Goal: Information Seeking & Learning: Learn about a topic

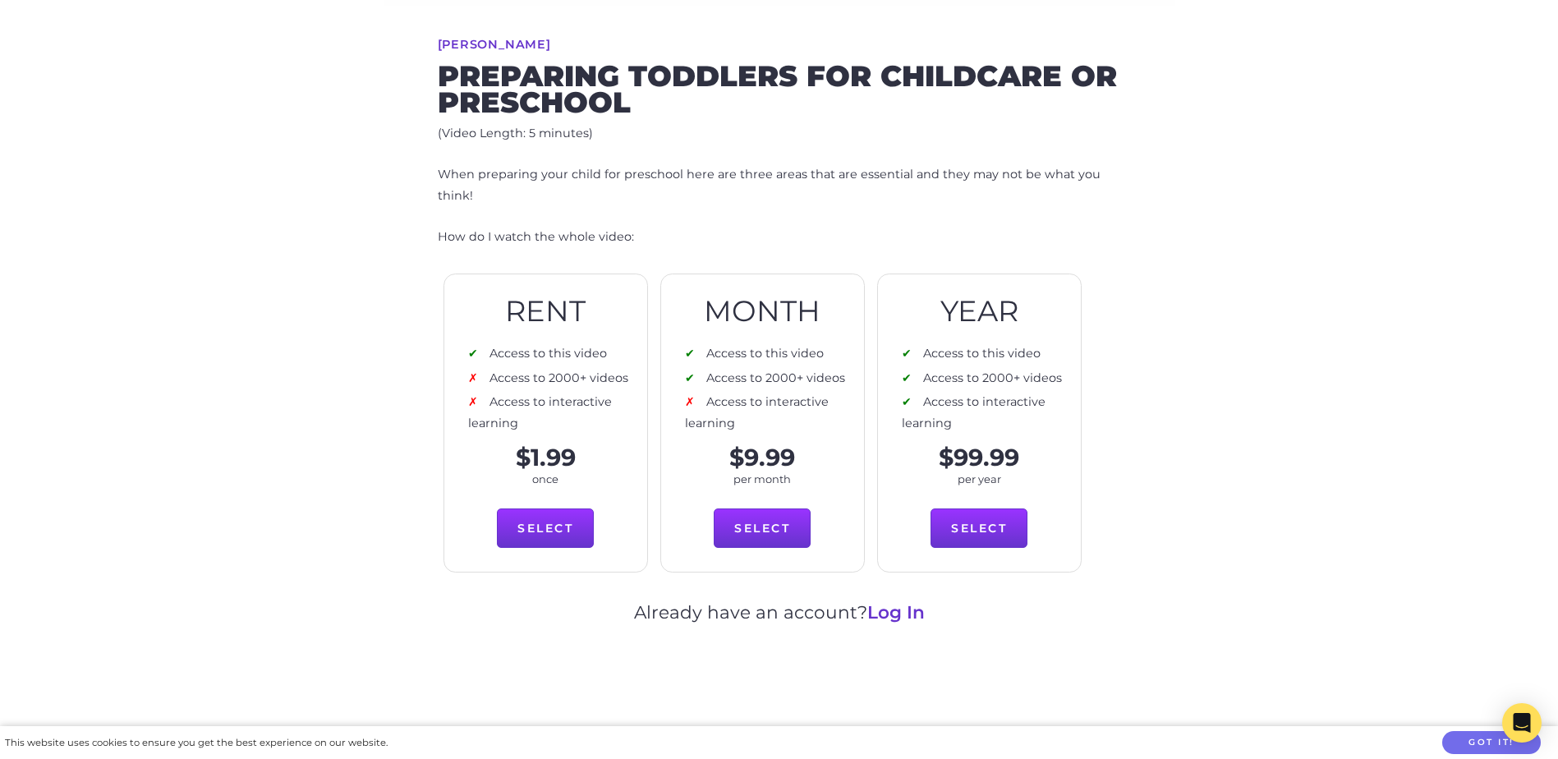
scroll to position [904, 0]
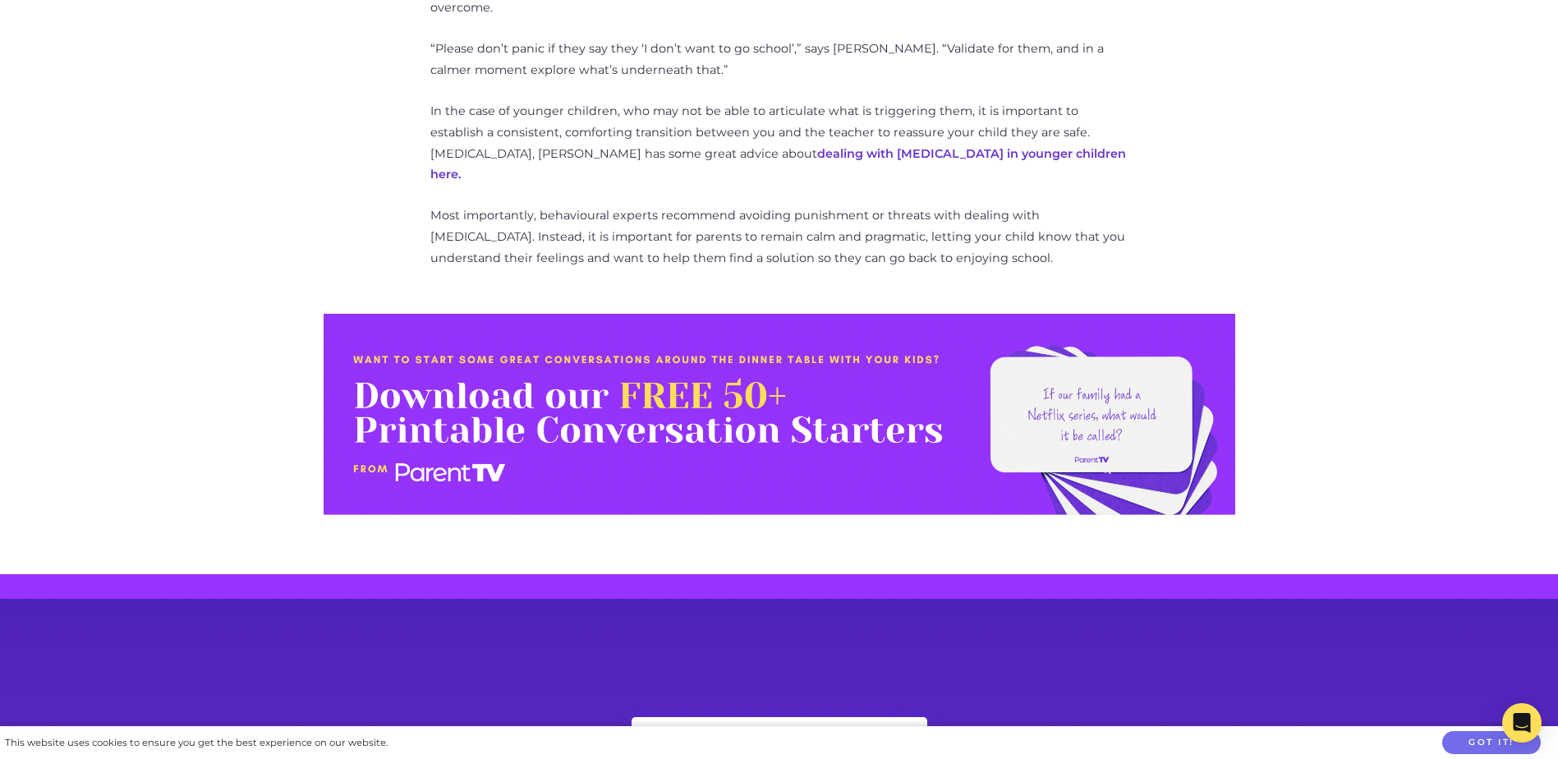
scroll to position [1232, 0]
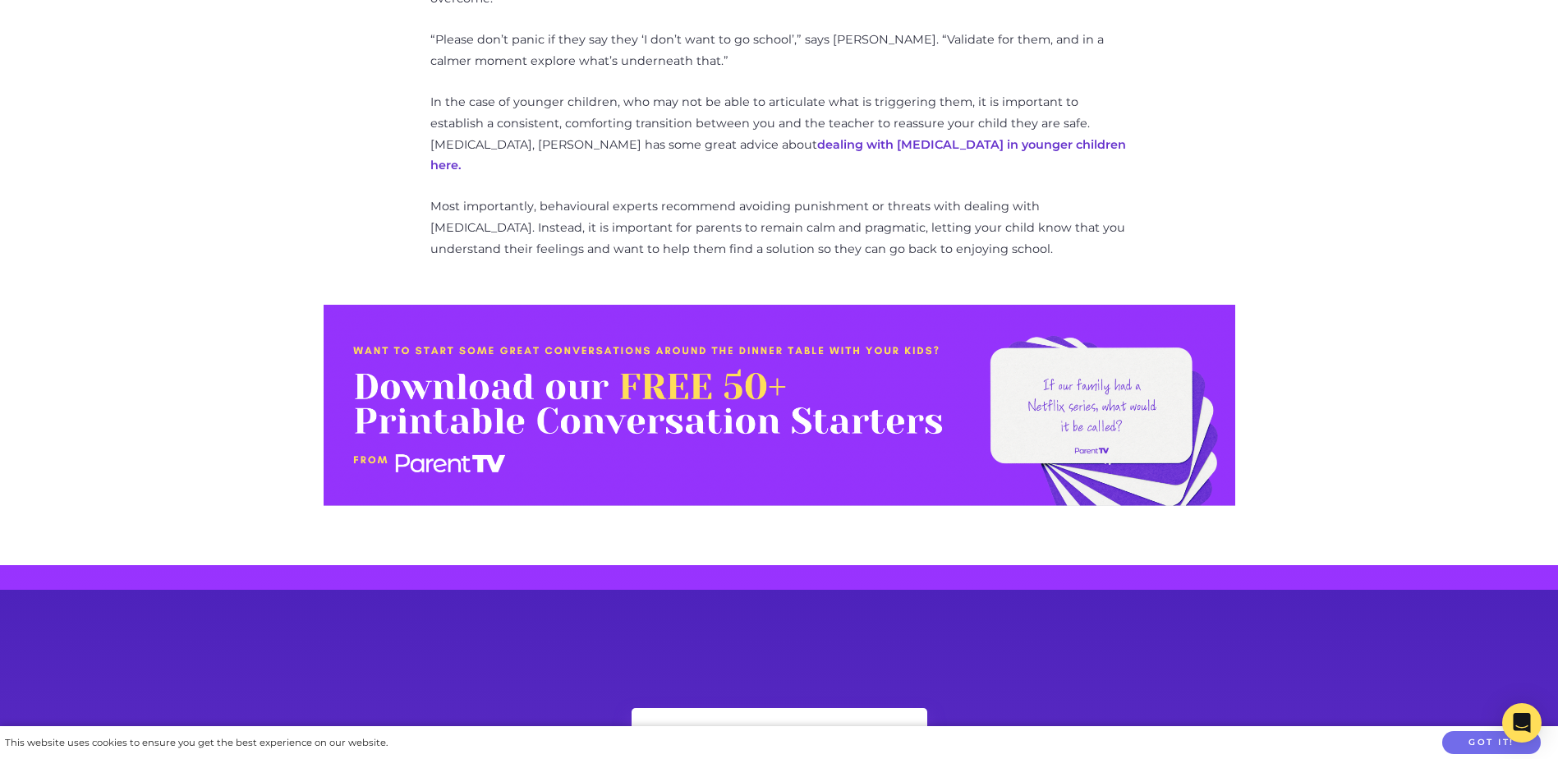
click at [1076, 358] on img at bounding box center [780, 405] width 912 height 201
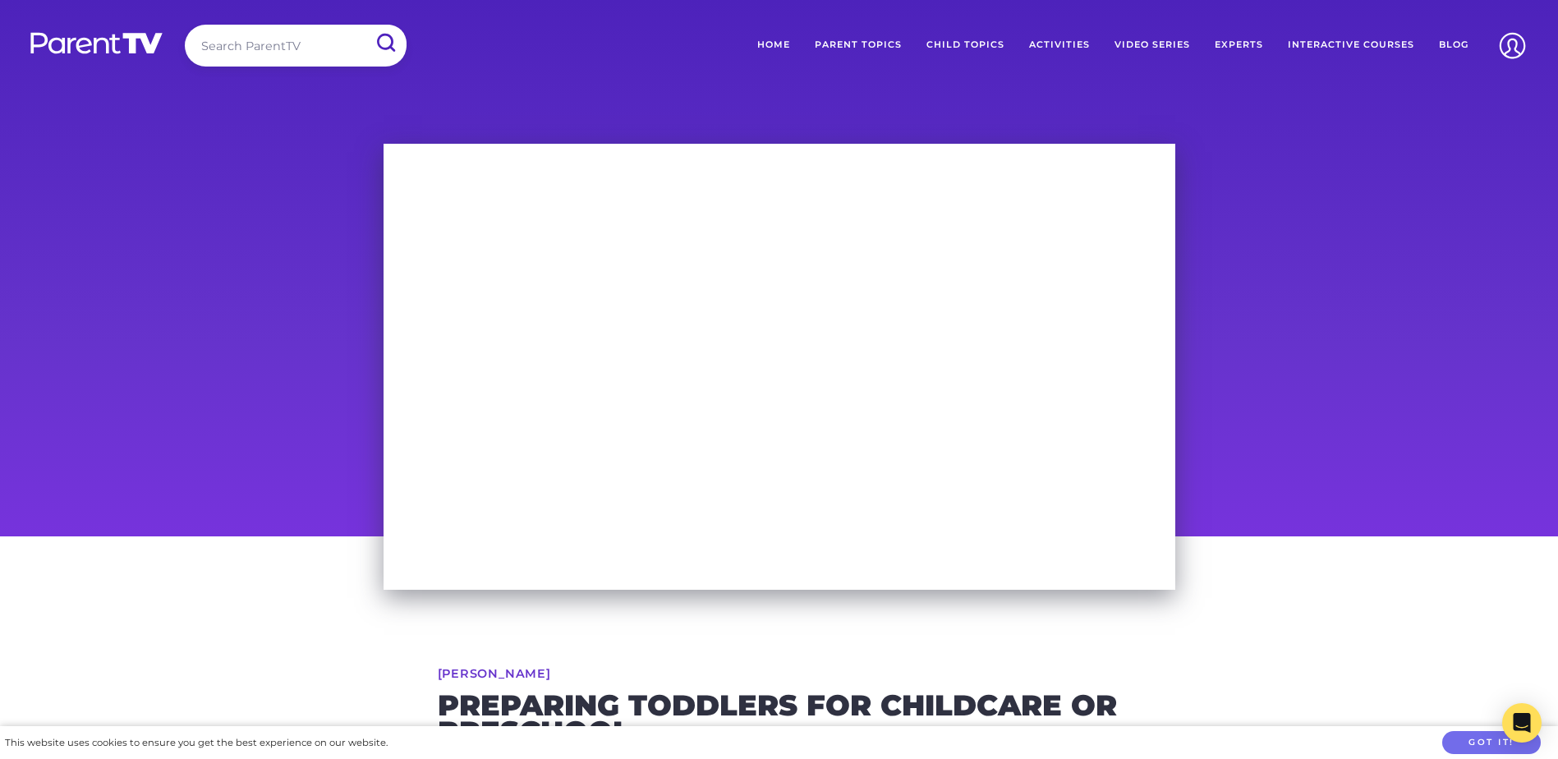
click at [1445, 634] on div "Stephanie Wicker Preparing toddlers for childcare or preschool When preparing y…" at bounding box center [779, 744] width 1558 height 416
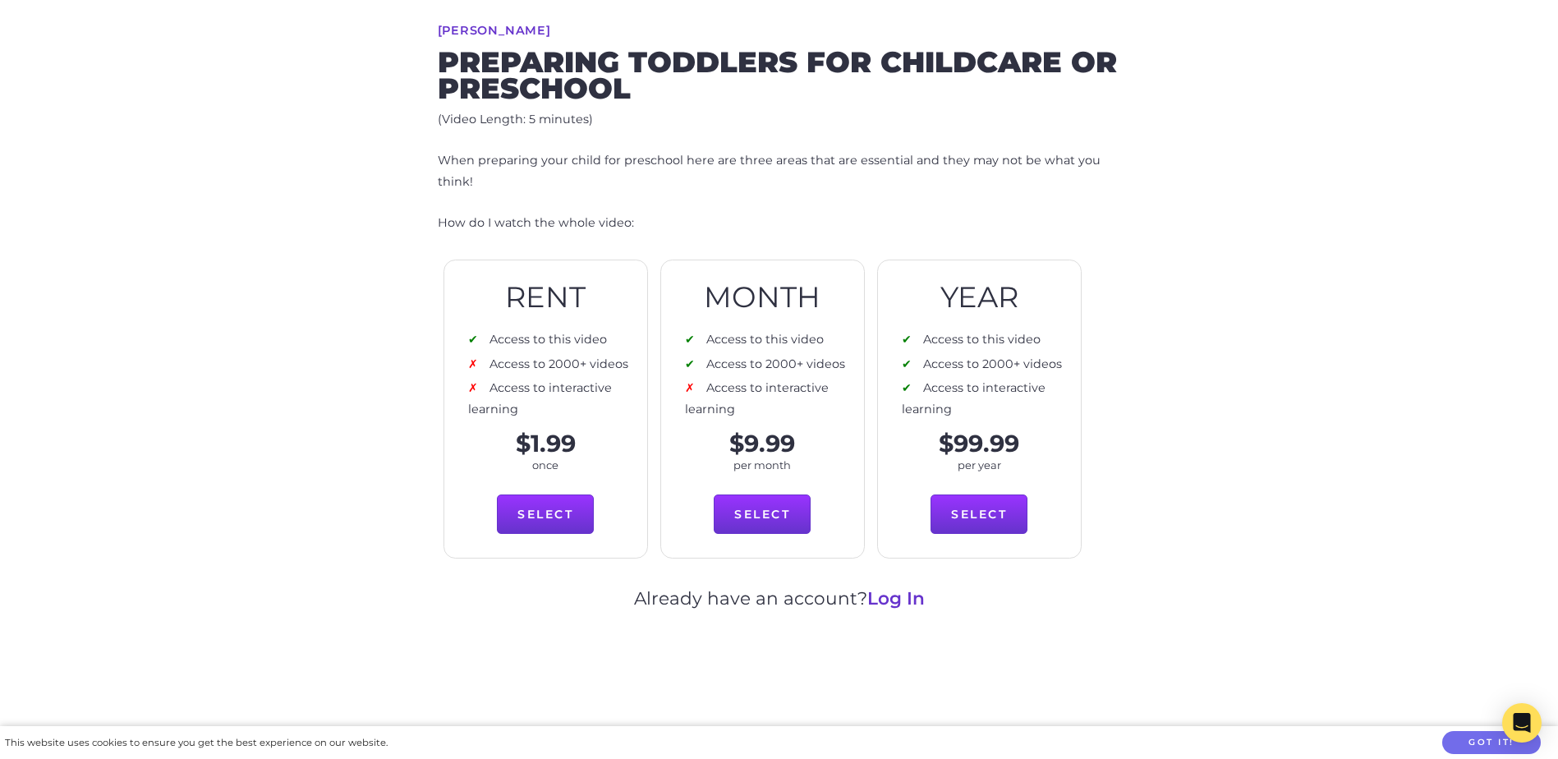
scroll to position [703, 0]
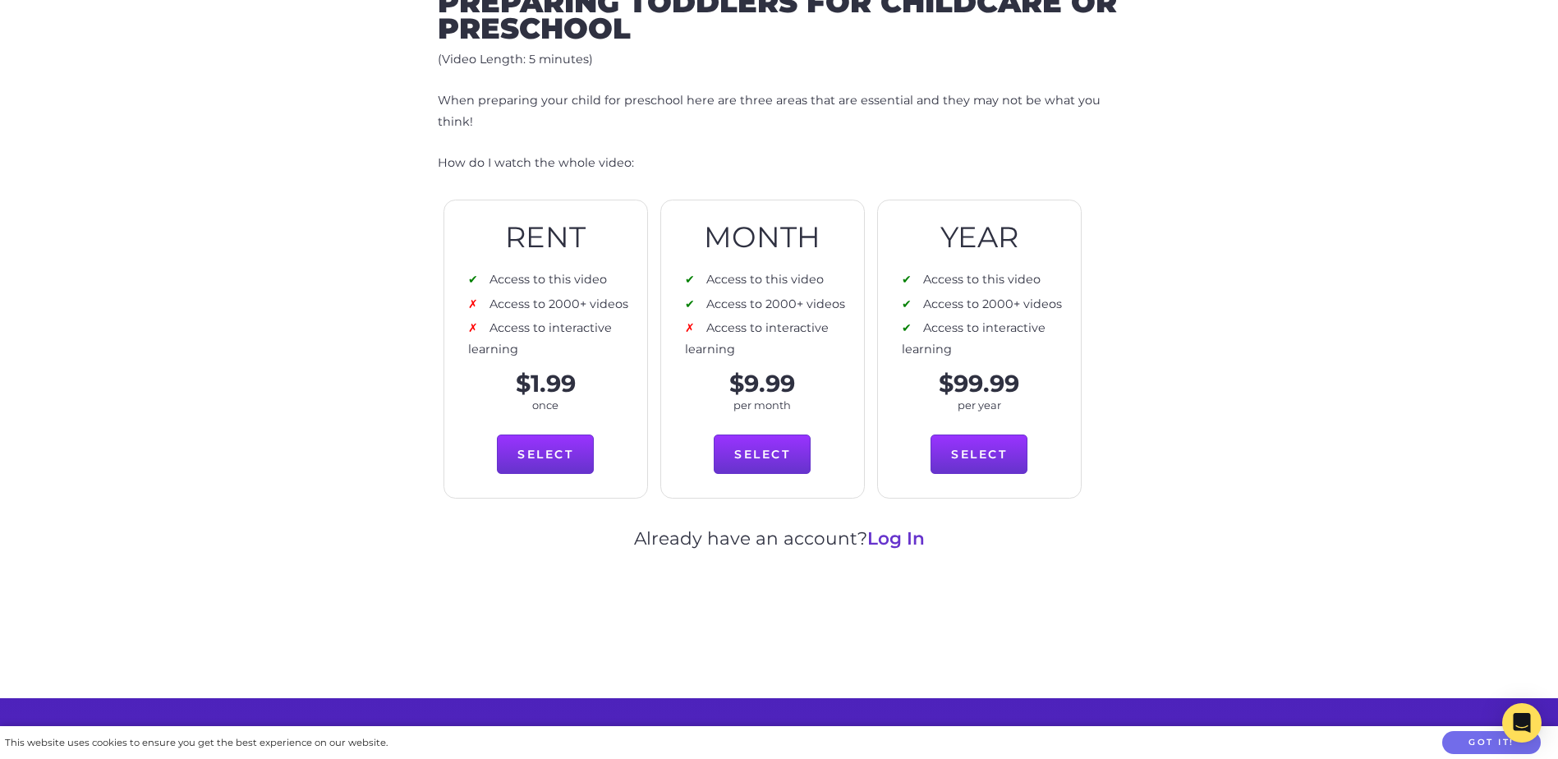
click at [902, 535] on link "Log In" at bounding box center [896, 537] width 58 height 21
